Goal: Navigation & Orientation: Find specific page/section

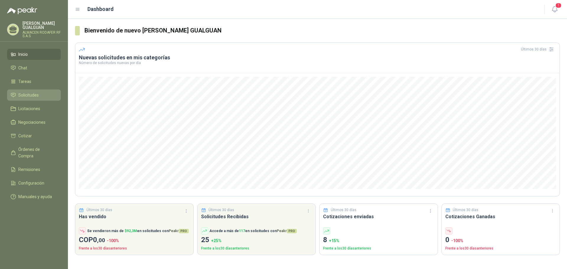
click at [32, 96] on span "Solicitudes" at bounding box center [28, 95] width 20 height 6
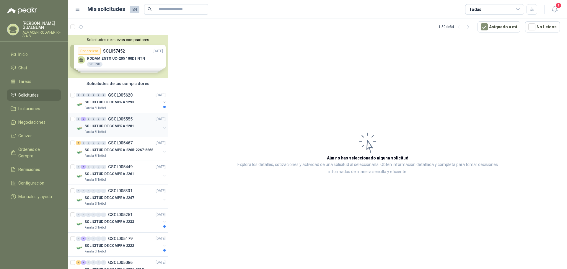
click at [126, 125] on p "SOLICITUD DE COMPRA 2281" at bounding box center [109, 126] width 50 height 6
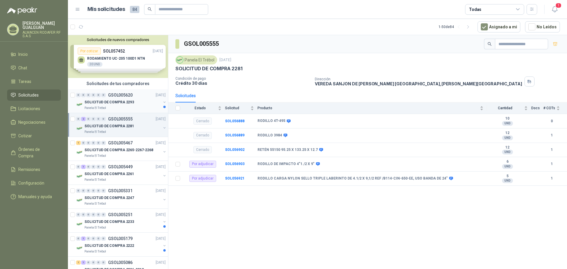
click at [126, 105] on div "SOLICITUD DE COMPRA 2293" at bounding box center [122, 102] width 77 height 7
